Goal: Use online tool/utility: Utilize a website feature to perform a specific function

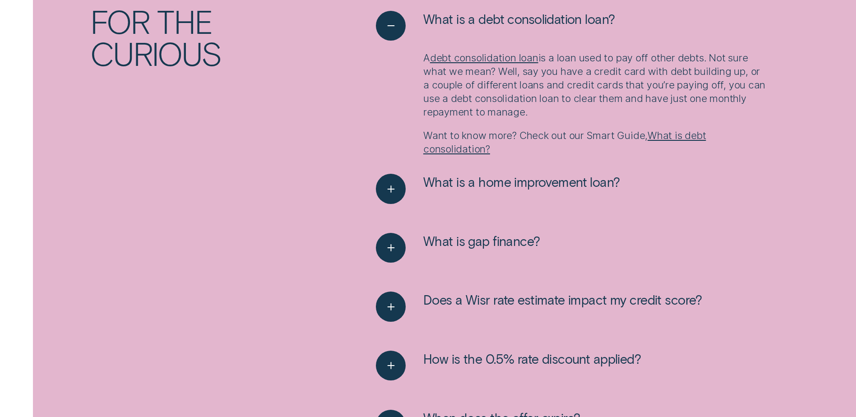
scroll to position [1535, 0]
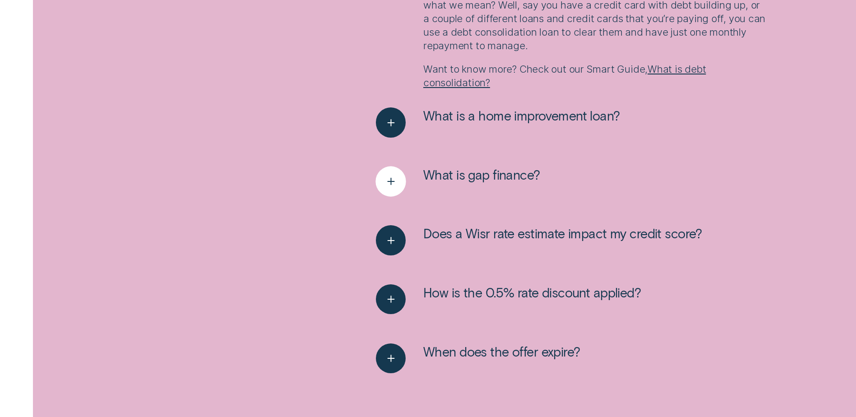
click at [379, 182] on div "See more" at bounding box center [391, 181] width 31 height 31
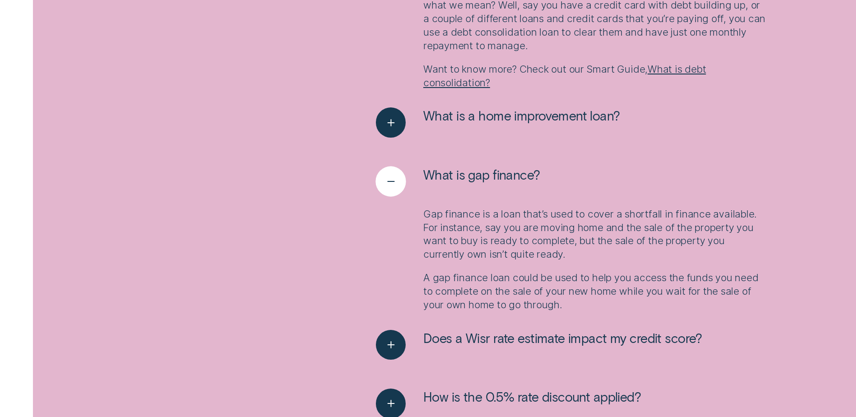
click at [379, 182] on div "See less" at bounding box center [391, 181] width 31 height 31
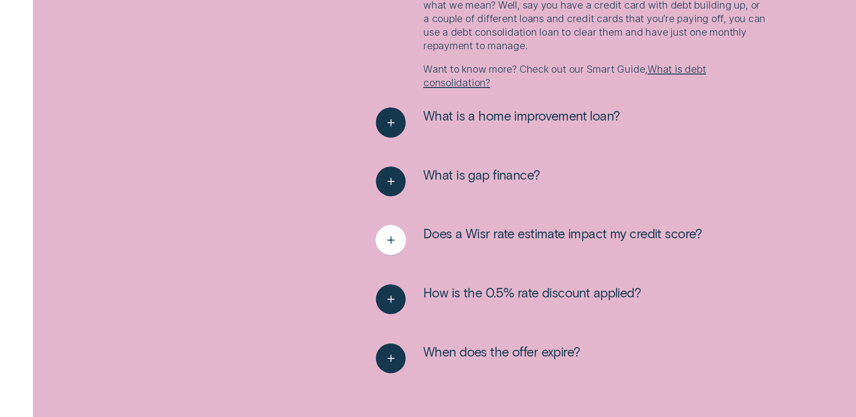
click at [399, 235] on div "See more" at bounding box center [391, 240] width 31 height 31
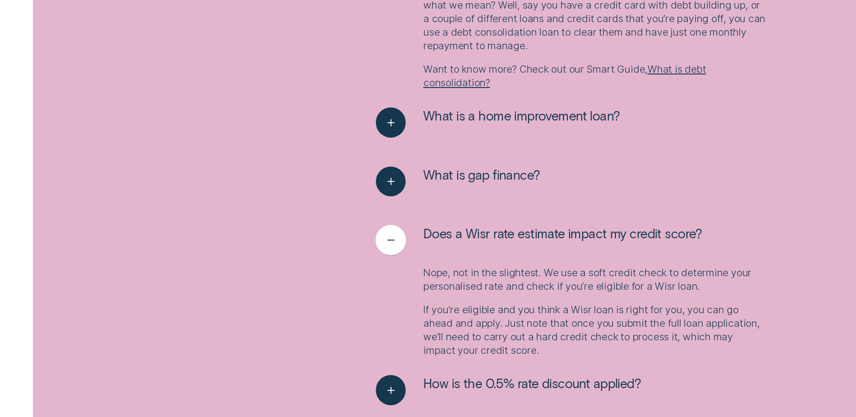
click at [399, 235] on div "See less" at bounding box center [391, 240] width 31 height 31
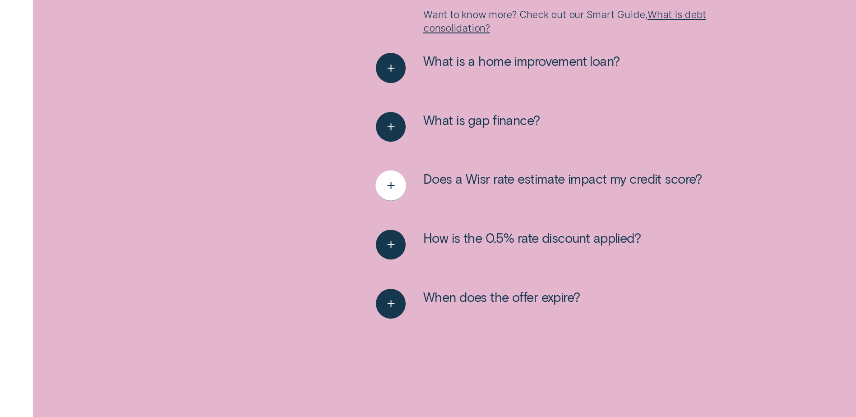
scroll to position [1625, 0]
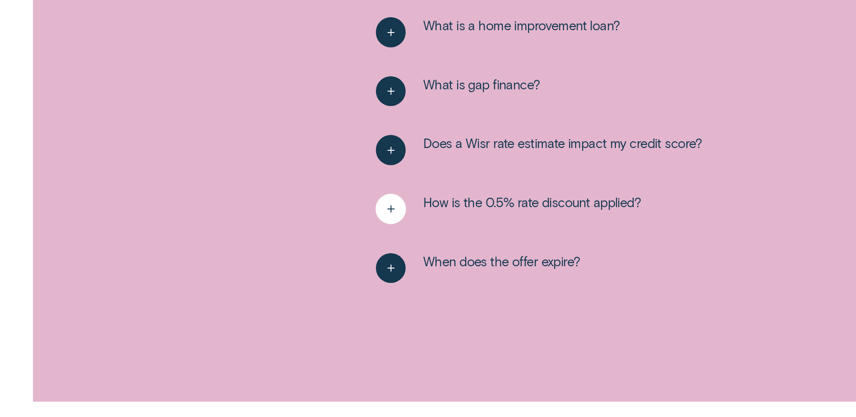
click at [401, 216] on div "See more" at bounding box center [391, 209] width 31 height 31
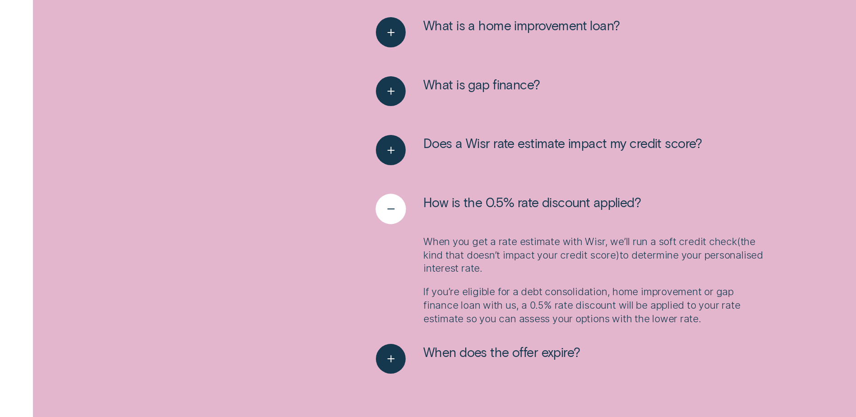
click at [401, 216] on div "See less" at bounding box center [391, 209] width 31 height 31
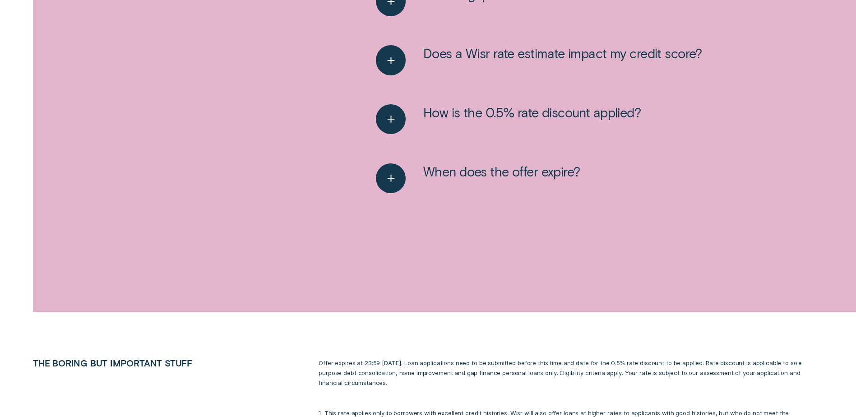
scroll to position [1715, 0]
click at [385, 185] on icon "See more" at bounding box center [390, 178] width 15 height 14
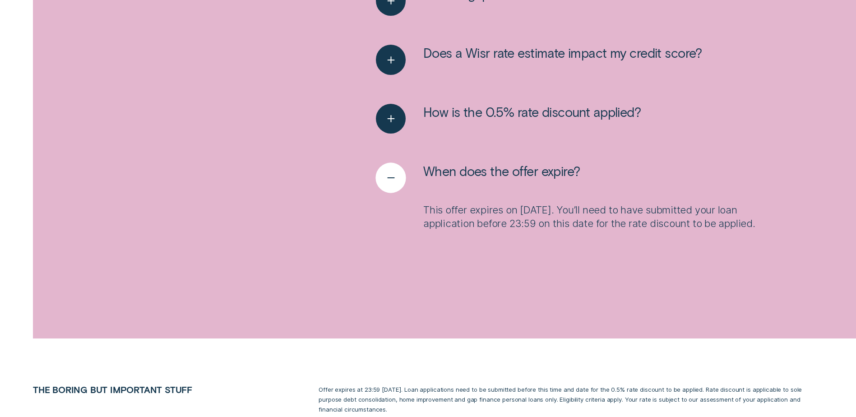
click at [385, 185] on icon "See less" at bounding box center [390, 178] width 15 height 14
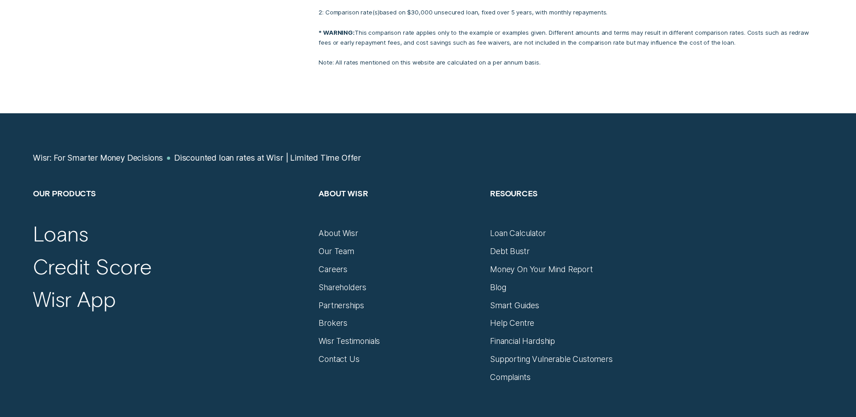
scroll to position [2167, 0]
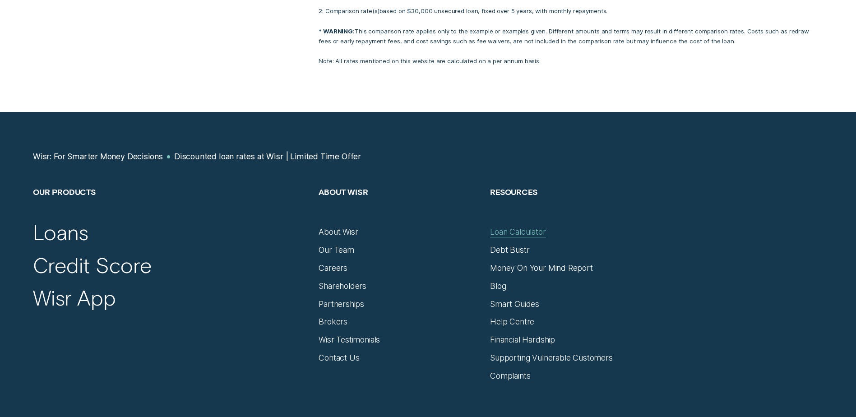
click at [521, 233] on div "Loan Calculator" at bounding box center [518, 232] width 56 height 10
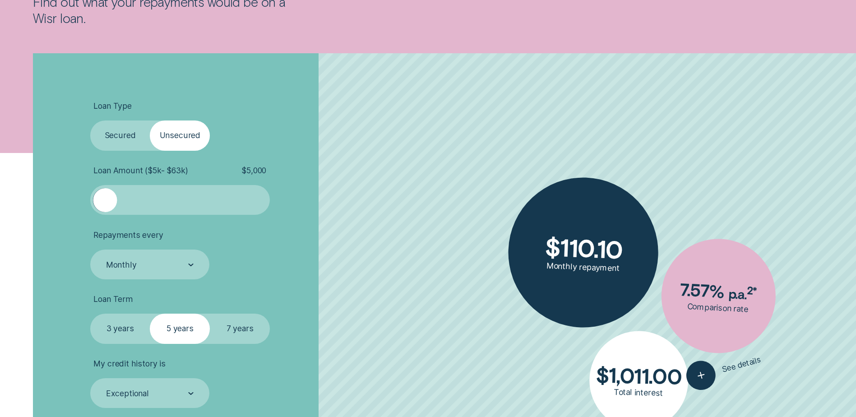
scroll to position [271, 0]
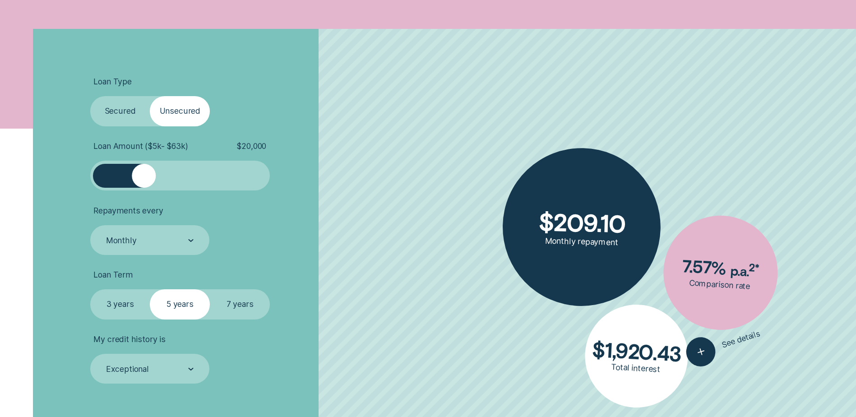
drag, startPoint x: 110, startPoint y: 172, endPoint x: 143, endPoint y: 178, distance: 33.6
click at [143, 178] on div at bounding box center [144, 176] width 24 height 24
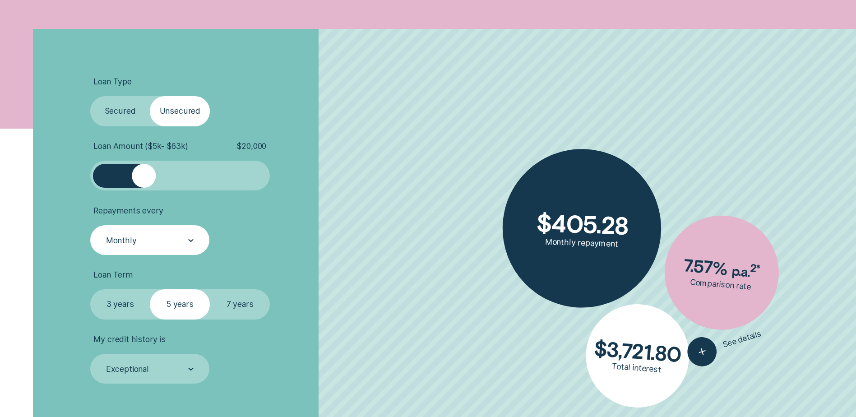
click at [200, 238] on div "Monthly" at bounding box center [149, 240] width 119 height 30
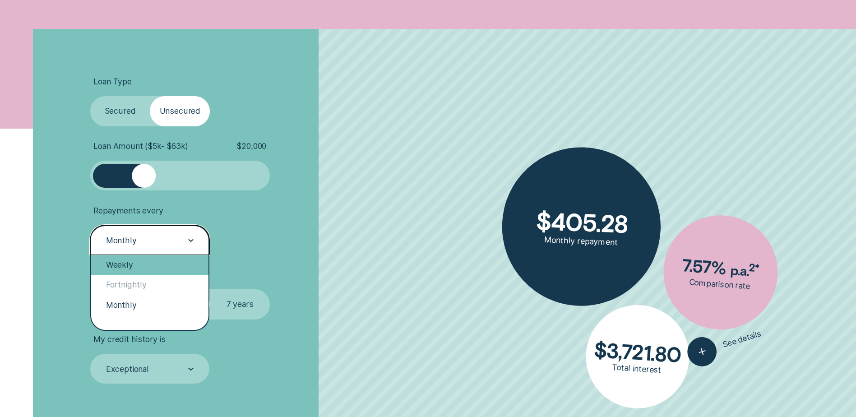
click at [138, 265] on div "Weekly" at bounding box center [149, 265] width 117 height 20
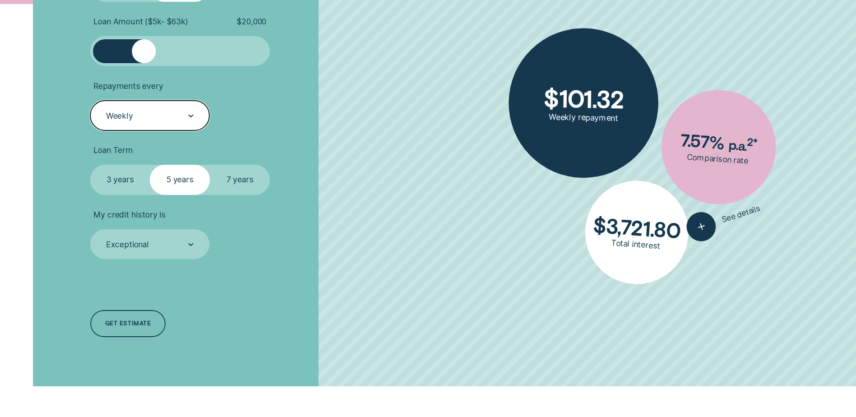
scroll to position [406, 0]
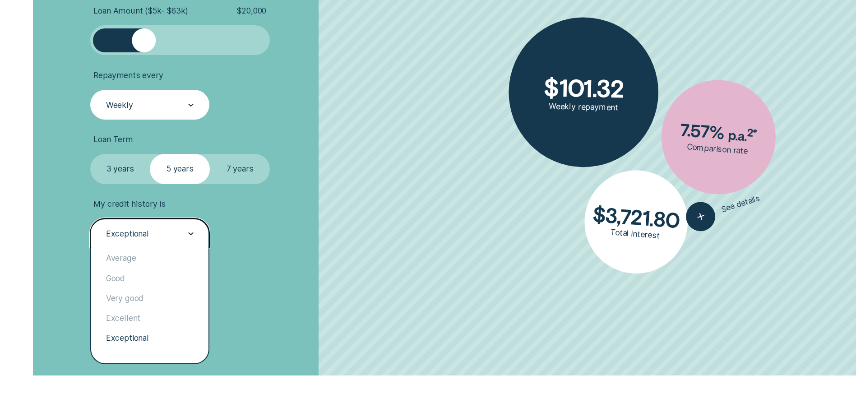
click at [186, 236] on div "Exceptional" at bounding box center [149, 233] width 88 height 11
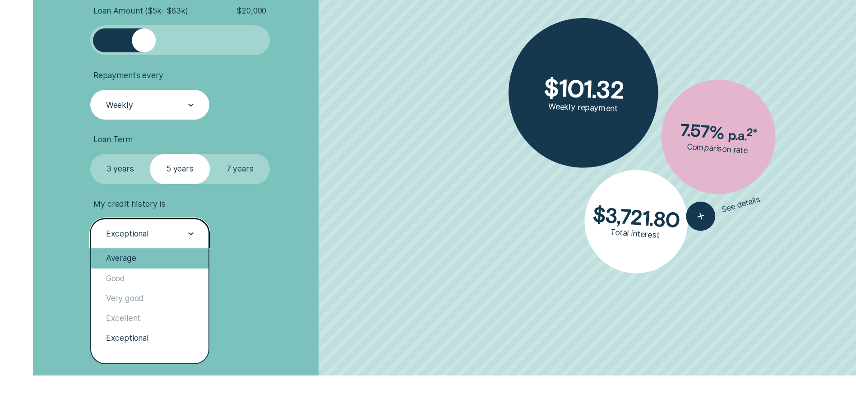
click at [136, 261] on div "Average" at bounding box center [149, 258] width 117 height 20
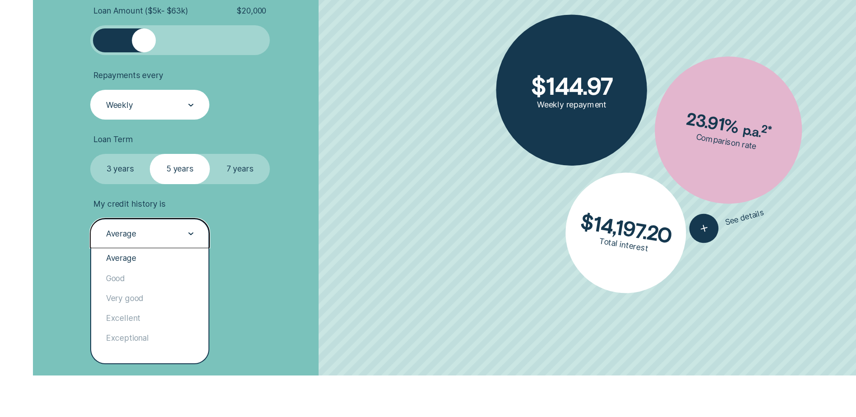
click at [181, 232] on div "Average" at bounding box center [149, 233] width 88 height 11
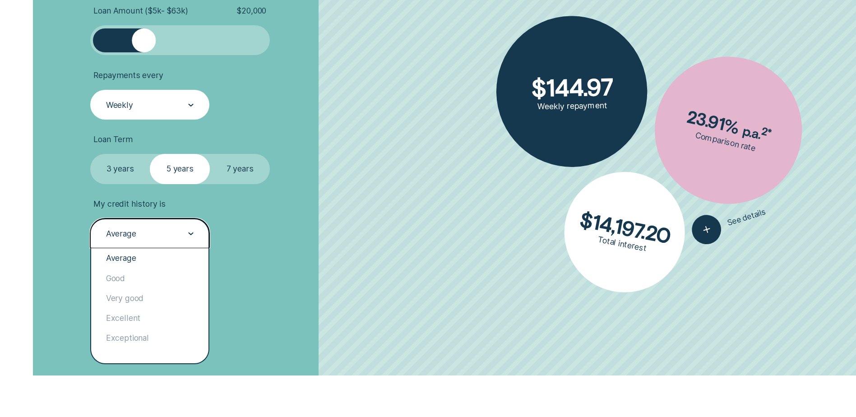
click at [339, 258] on div "Loan Type Select Loan Type Secured Unsecured Loan Amount ( $5k - $63k ) $ 20,00…" at bounding box center [228, 134] width 286 height 482
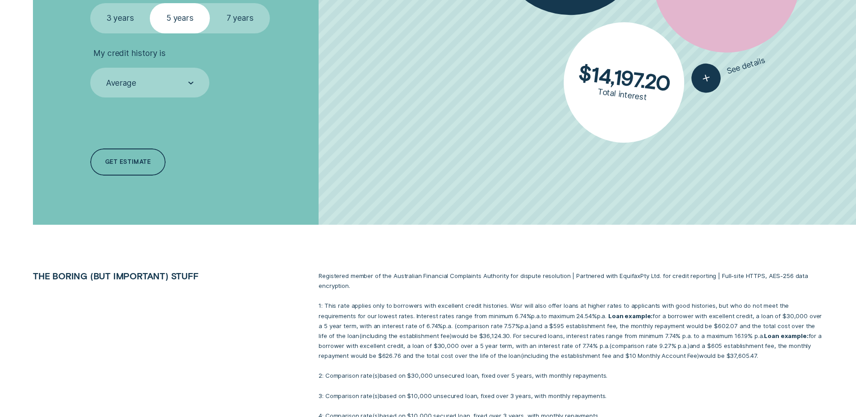
scroll to position [677, 0]
